Goal: Transaction & Acquisition: Download file/media

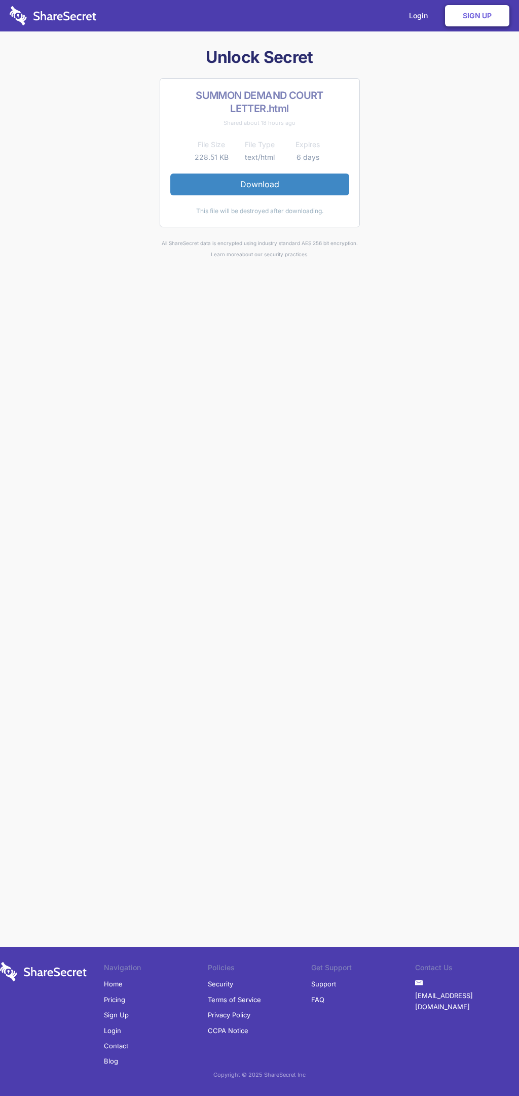
click at [260, 184] on link "Download" at bounding box center [259, 183] width 179 height 21
